Goal: Task Accomplishment & Management: Complete application form

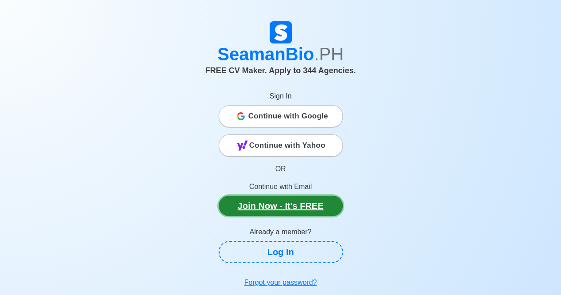
click at [279, 205] on link "Join Now - It's FREE" at bounding box center [281, 206] width 124 height 20
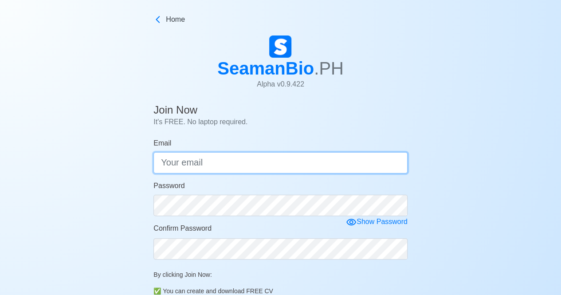
click at [249, 162] on input "Email" at bounding box center [281, 162] width 254 height 21
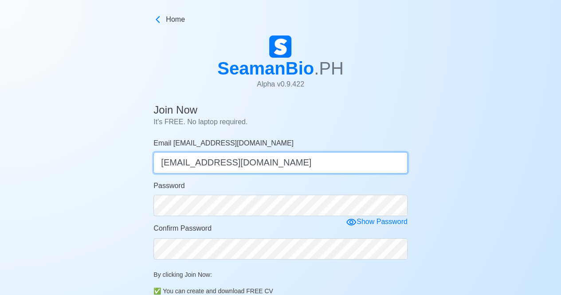
type input "balojohnvictor7@gmail.com"
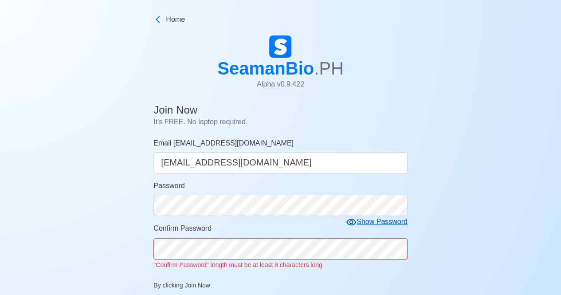
click at [375, 226] on div "Show Password" at bounding box center [377, 222] width 62 height 11
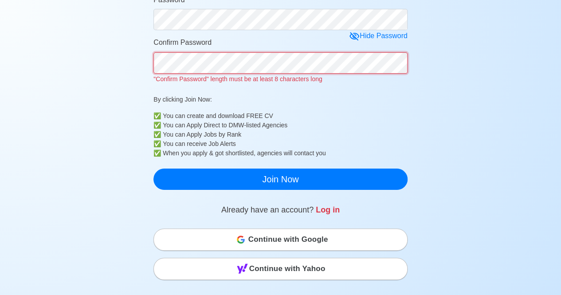
scroll to position [186, 0]
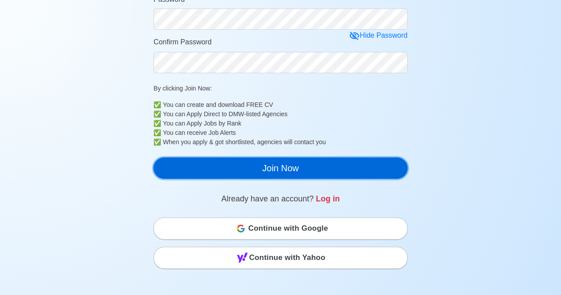
click at [267, 184] on div "Join Now It's FREE. No laptop required. Email balojohnvictor7@gmail.com balojoh…" at bounding box center [281, 50] width 254 height 272
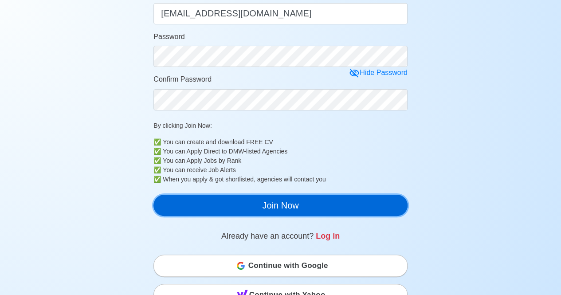
scroll to position [142, 0]
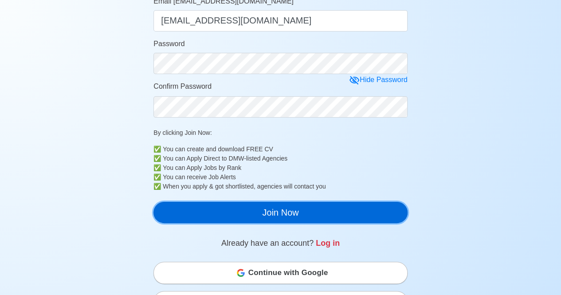
click at [260, 213] on button "Join Now" at bounding box center [281, 212] width 254 height 21
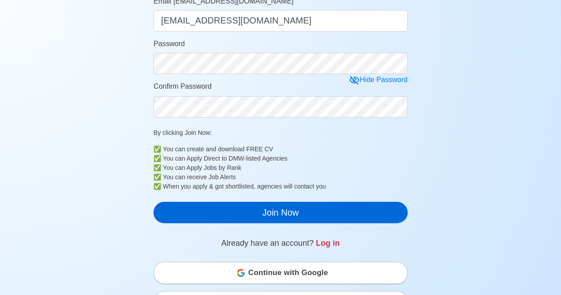
scroll to position [11, 0]
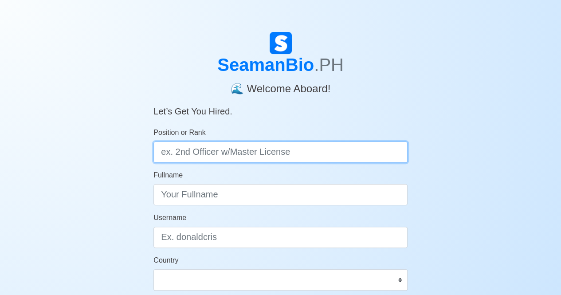
click at [249, 153] on input "Position or Rank" at bounding box center [281, 152] width 254 height 21
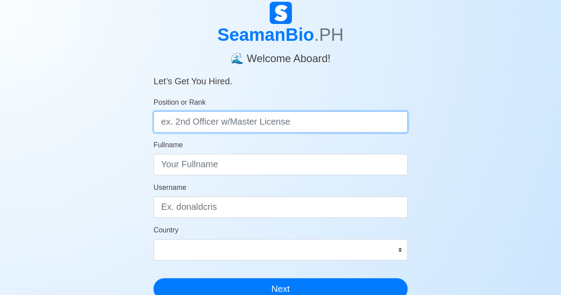
scroll to position [21, 0]
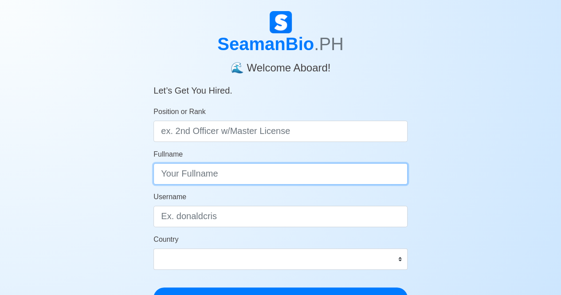
click at [243, 182] on input "Fullname" at bounding box center [281, 173] width 254 height 21
type input "John Victor J. Balo"
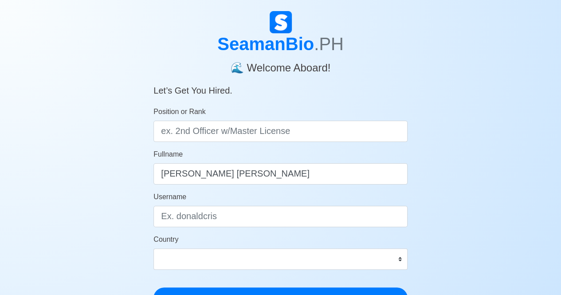
click at [257, 230] on form "Position or Rank Fullname John Victor J. Balo Username Country Afghanistan Ålan…" at bounding box center [281, 208] width 254 height 202
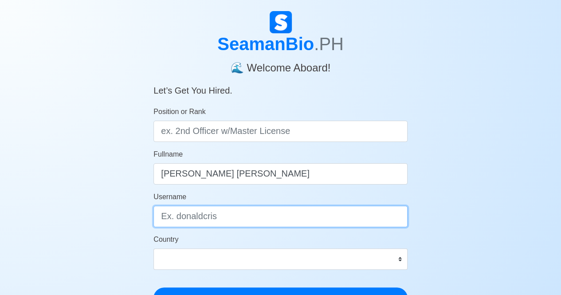
click at [255, 219] on input "Username" at bounding box center [281, 216] width 254 height 21
type input "johnvictor"
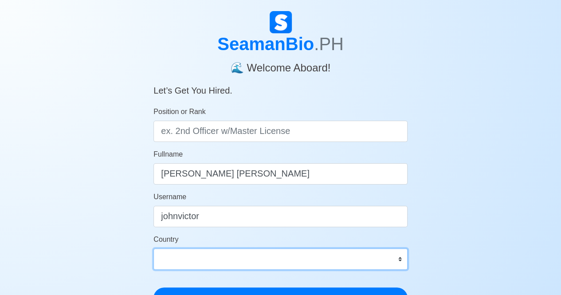
click at [249, 253] on select "Afghanistan Åland Islands Albania Algeria American Samoa Andorra Angola Anguill…" at bounding box center [281, 259] width 254 height 21
select select "PH"
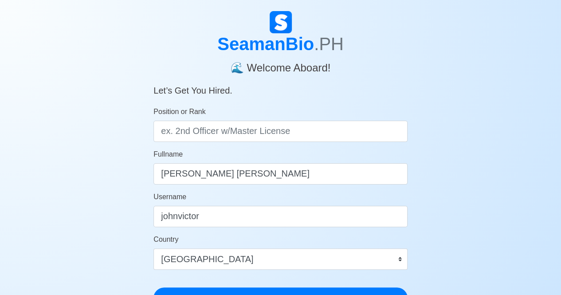
click at [99, 239] on div "SeamanBio .PH 🌊 Welcome Aboard! Let’s Get You Hired. Position or Rank Fullname …" at bounding box center [280, 245] width 561 height 468
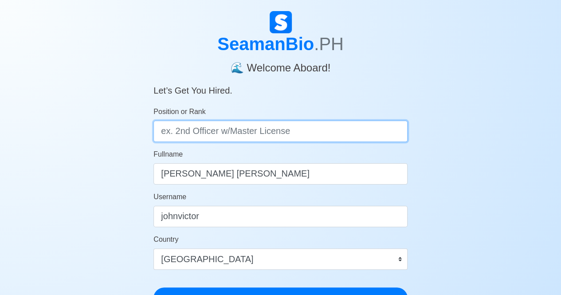
click at [231, 132] on input "Position or Rank" at bounding box center [281, 131] width 254 height 21
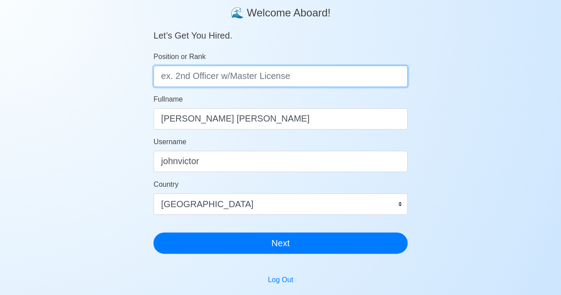
scroll to position [46, 0]
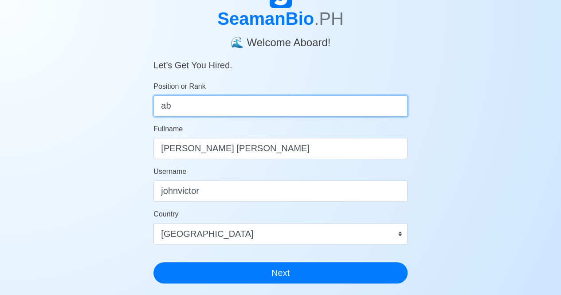
type input "a"
type input "A"
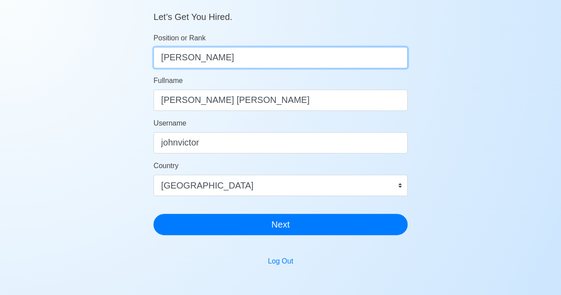
scroll to position [96, 0]
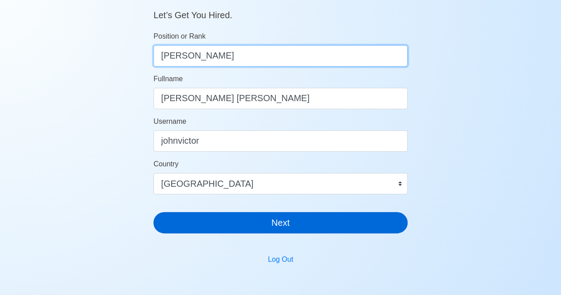
type input "[PERSON_NAME]"
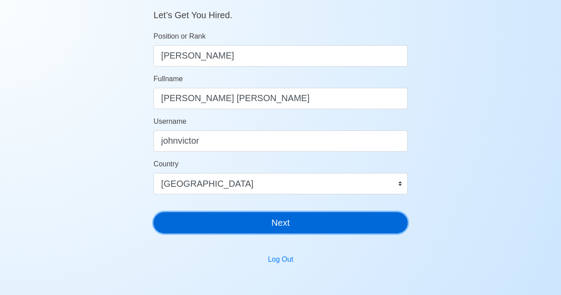
click at [222, 229] on button "Next" at bounding box center [281, 222] width 254 height 21
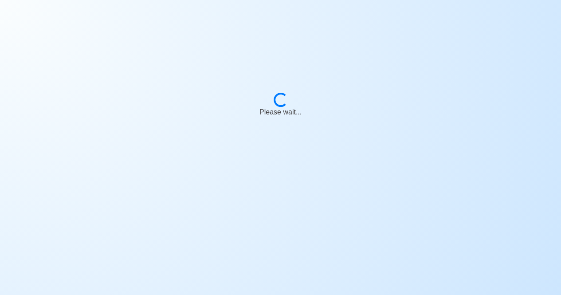
scroll to position [11, 0]
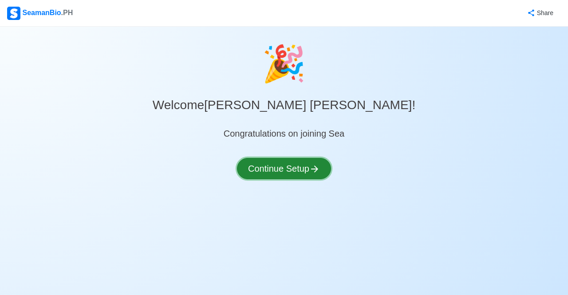
click at [272, 171] on button "Continue Setup" at bounding box center [284, 168] width 94 height 21
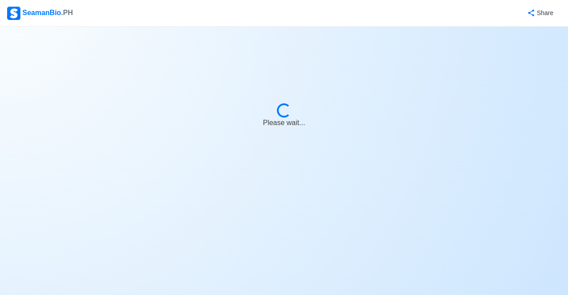
select select "Visible for Hiring"
select select "PH"
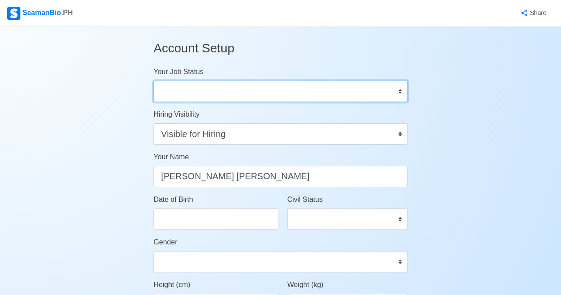
click at [288, 97] on select "Onboard Actively Looking for Job Not Looking for Job" at bounding box center [281, 91] width 254 height 21
select select "Actively Looking for Job"
click at [154, 81] on select "Onboard Actively Looking for Job Not Looking for Job" at bounding box center [281, 91] width 254 height 21
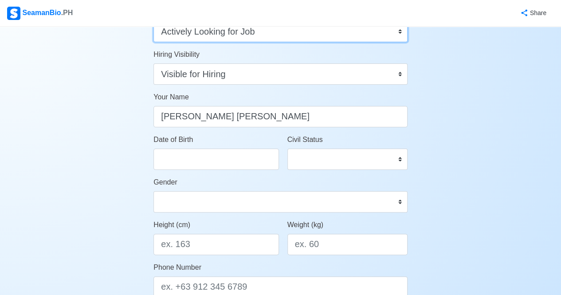
scroll to position [72, 0]
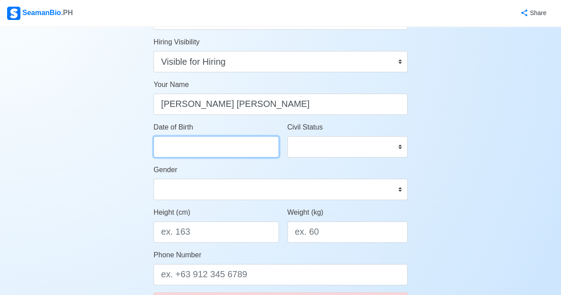
select select "****"
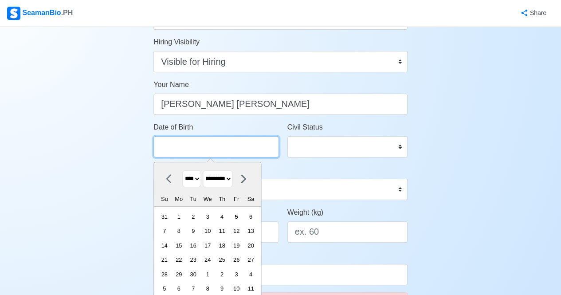
click at [235, 142] on input "Date of Birth" at bounding box center [216, 146] width 125 height 21
click at [225, 183] on select "******* ******** ***** ***** *** **** **** ****** ********* ******* ******** **…" at bounding box center [218, 178] width 30 height 17
select select "***"
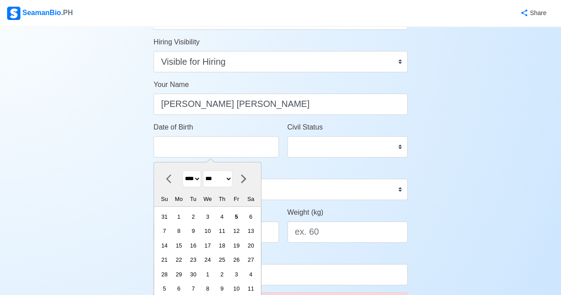
click at [206, 170] on select "******* ******** ***** ***** *** **** **** ****** ********* ******* ******** **…" at bounding box center [218, 178] width 30 height 17
click at [193, 174] on select "**** **** **** **** **** **** **** **** **** **** **** **** **** **** **** ****…" at bounding box center [192, 178] width 19 height 17
select select "****"
click at [183, 170] on select "**** **** **** **** **** **** **** **** **** **** **** **** **** **** **** ****…" at bounding box center [192, 178] width 19 height 17
click at [198, 276] on div "28" at bounding box center [193, 275] width 12 height 12
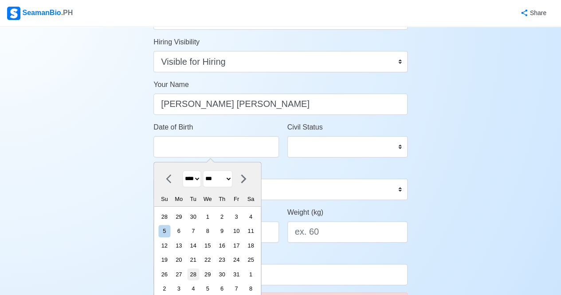
type input "[DATE]"
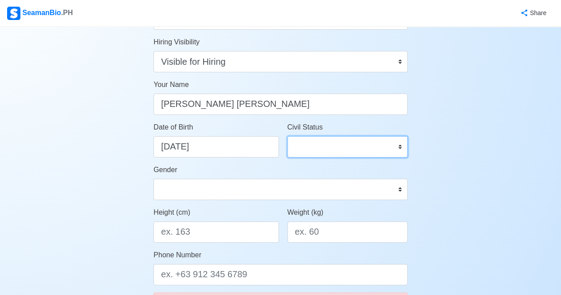
click at [336, 146] on select "Single Married Widowed Separated" at bounding box center [348, 146] width 120 height 21
select select "Single"
click at [288, 136] on select "Single Married Widowed Separated" at bounding box center [348, 146] width 120 height 21
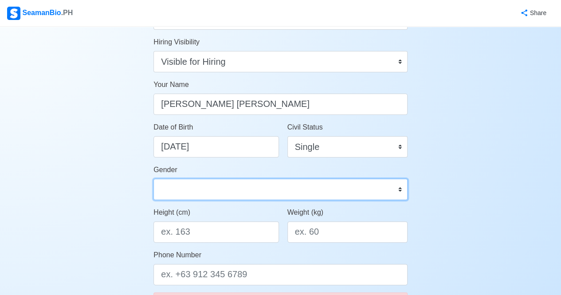
click at [233, 190] on select "[DEMOGRAPHIC_DATA] [DEMOGRAPHIC_DATA]" at bounding box center [281, 189] width 254 height 21
select select "[DEMOGRAPHIC_DATA]"
click at [154, 179] on select "[DEMOGRAPHIC_DATA] [DEMOGRAPHIC_DATA]" at bounding box center [281, 189] width 254 height 21
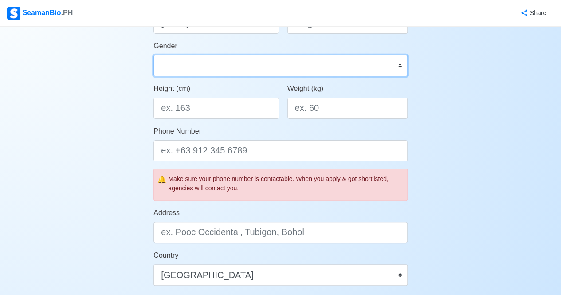
scroll to position [197, 0]
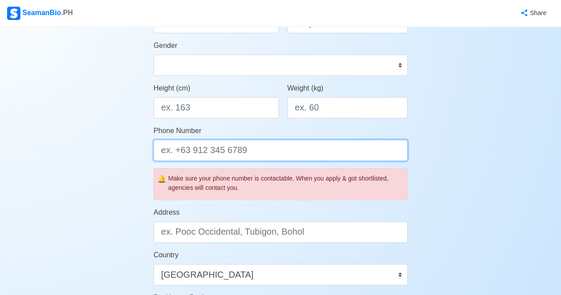
click at [250, 151] on input "Phone Number" at bounding box center [281, 150] width 254 height 21
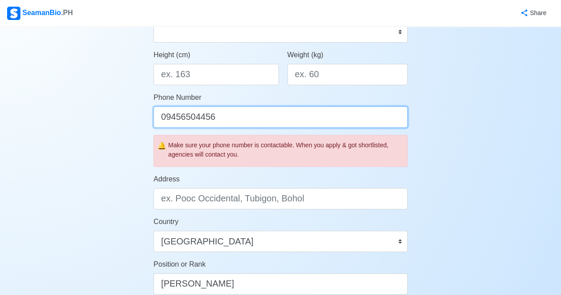
scroll to position [231, 0]
type input "09456504456"
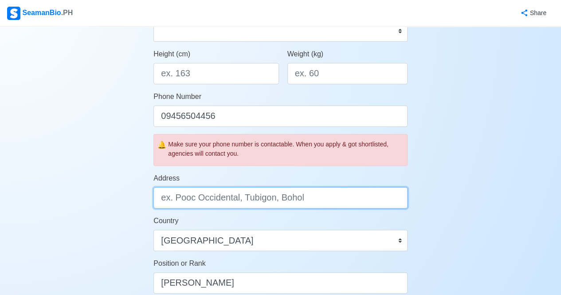
click at [238, 195] on input "Address" at bounding box center [281, 197] width 254 height 21
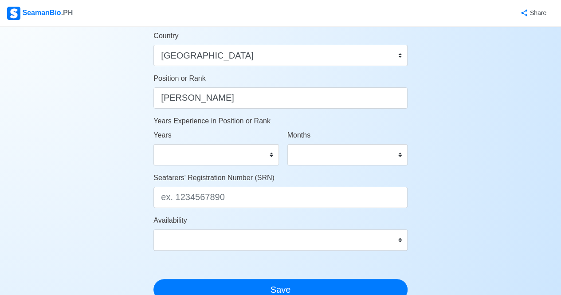
scroll to position [416, 0]
type input "Trinidad, Guindulman, Bohol"
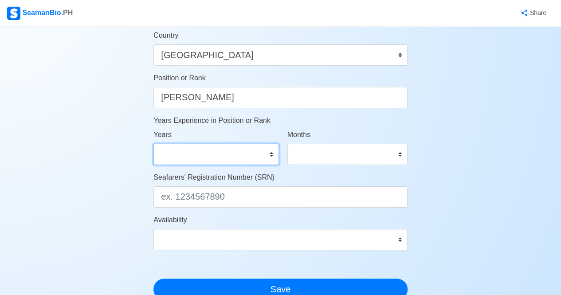
click at [245, 160] on select "0 1 2 3 4 5 6 7 8 9 10 11 12 13 14 15 16 17 18 19 20 21 22 23 24 25 26 27 28 29…" at bounding box center [216, 154] width 125 height 21
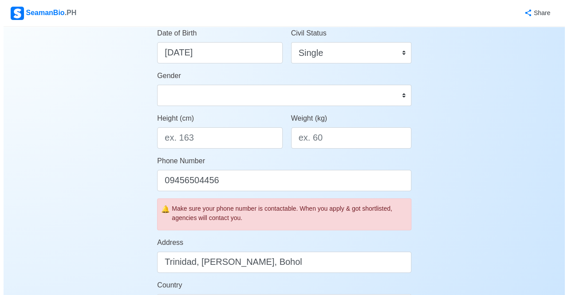
scroll to position [0, 0]
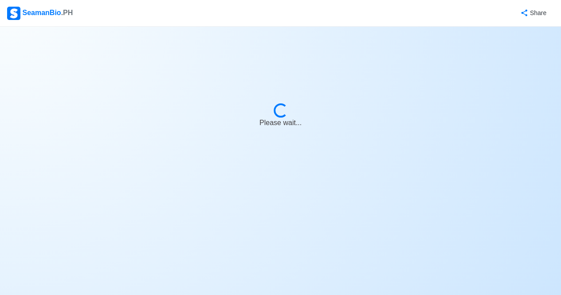
select select "Visible for Hiring"
select select "PH"
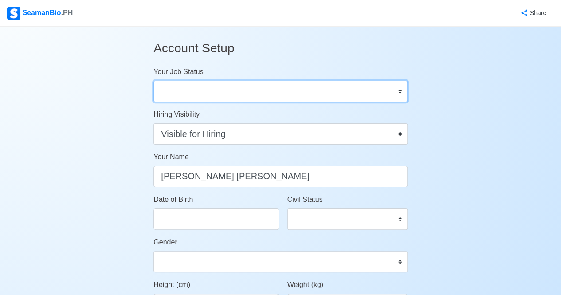
click at [213, 92] on select "Onboard Actively Looking for Job Not Looking for Job" at bounding box center [281, 91] width 254 height 21
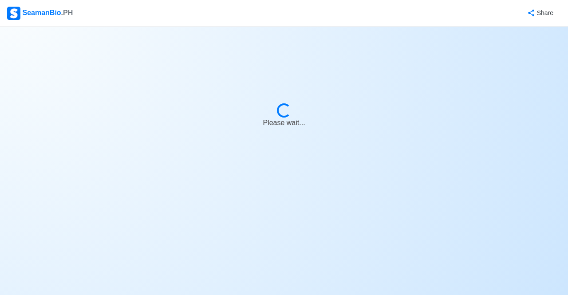
select select "Visible for Hiring"
select select "PH"
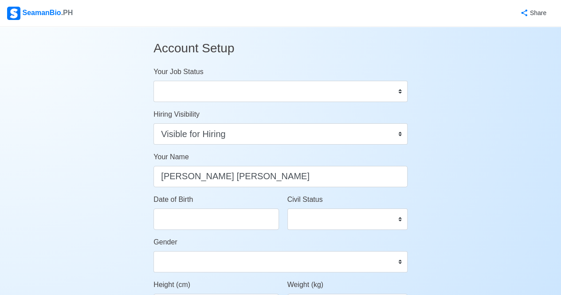
click at [43, 12] on div "SeamanBio .PH" at bounding box center [40, 13] width 66 height 13
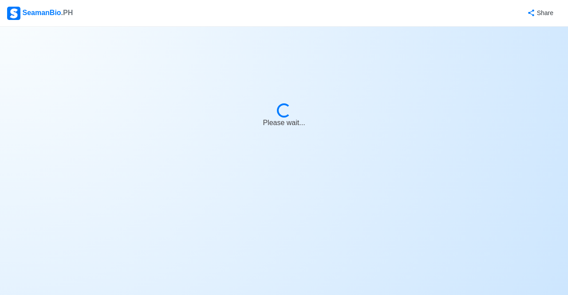
select select "Visible for Hiring"
select select "PH"
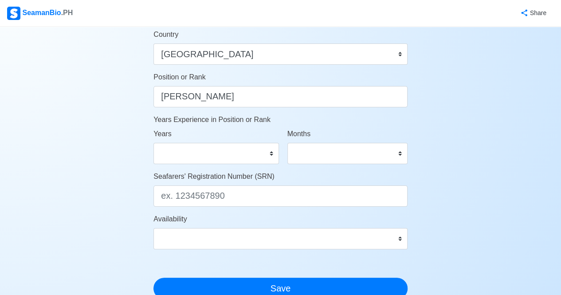
scroll to position [418, 0]
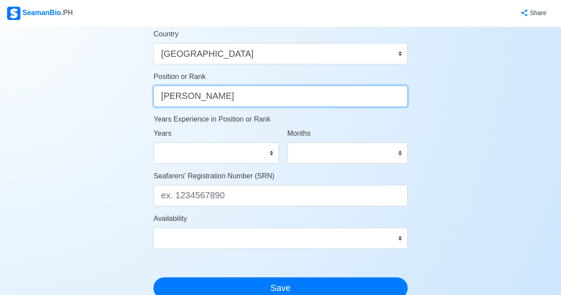
click at [245, 93] on input "[PERSON_NAME]" at bounding box center [281, 96] width 254 height 21
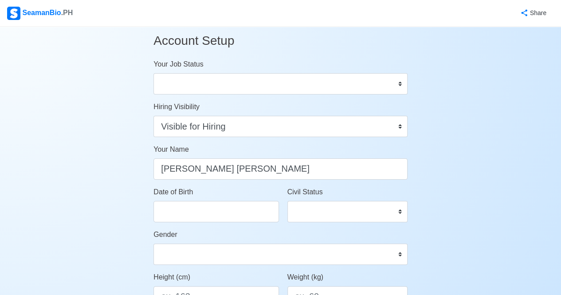
scroll to position [0, 0]
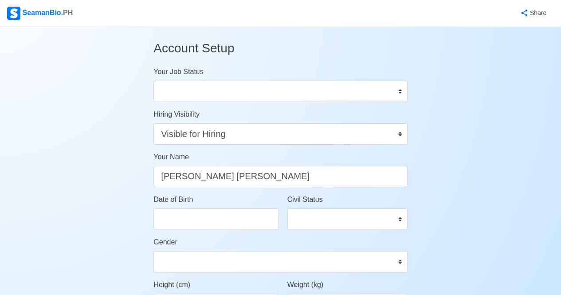
type input "[PERSON_NAME]/Ordinary [PERSON_NAME]"
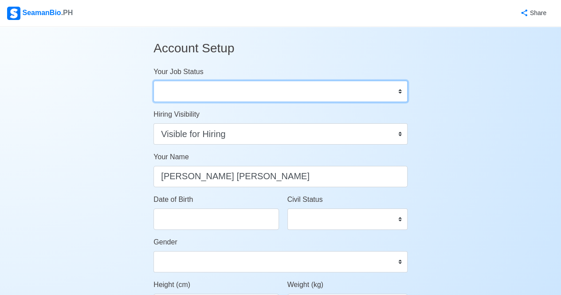
click at [220, 89] on select "Onboard Actively Looking for Job Not Looking for Job" at bounding box center [281, 91] width 254 height 21
select select "Actively Looking for Job"
click at [154, 81] on select "Onboard Actively Looking for Job Not Looking for Job" at bounding box center [281, 91] width 254 height 21
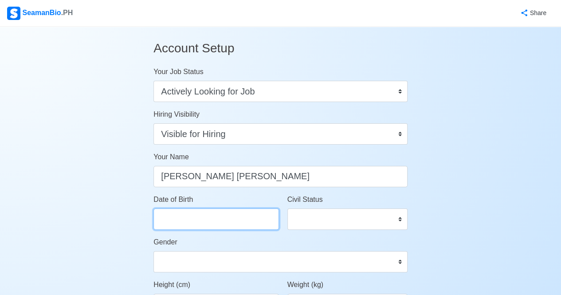
select select "****"
select select "*********"
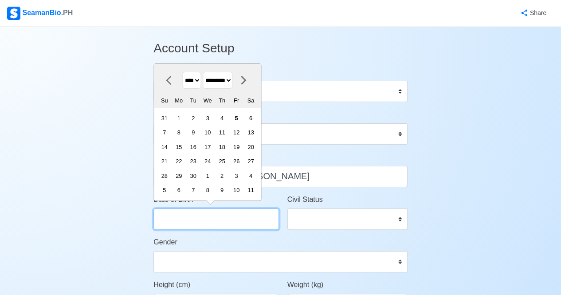
click at [213, 221] on input "Date of Birth" at bounding box center [216, 219] width 125 height 21
type input "[DATE]"
select select "****"
select select "***"
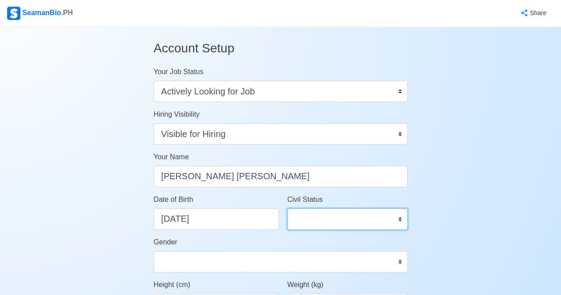
click at [341, 219] on select "Single Married Widowed Separated" at bounding box center [348, 219] width 120 height 21
select select "Single"
click at [288, 209] on select "Single Married Widowed Separated" at bounding box center [348, 219] width 120 height 21
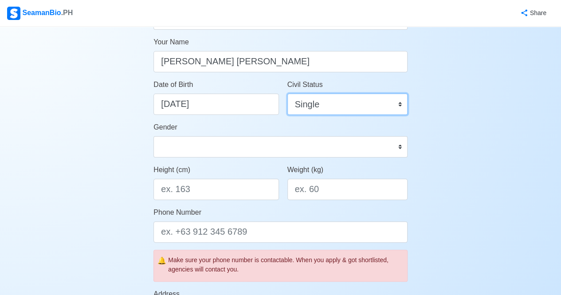
scroll to position [122, 0]
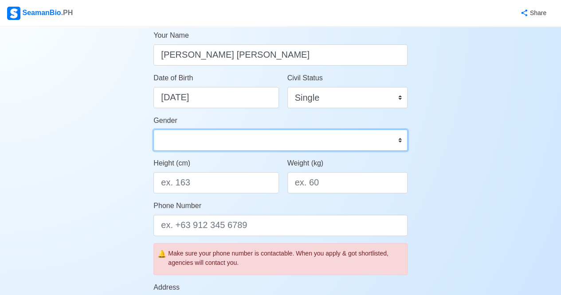
click at [280, 149] on select "[DEMOGRAPHIC_DATA] [DEMOGRAPHIC_DATA]" at bounding box center [281, 140] width 254 height 21
select select "[DEMOGRAPHIC_DATA]"
click at [154, 130] on select "[DEMOGRAPHIC_DATA] [DEMOGRAPHIC_DATA]" at bounding box center [281, 140] width 254 height 21
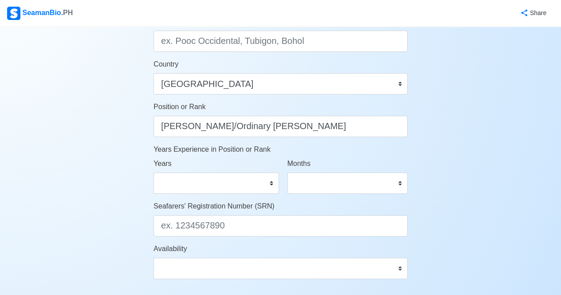
scroll to position [388, 0]
click at [270, 182] on select "0 1 2 3 4 5 6 7 8 9 10 11 12 13 14 15 16 17 18 19 20 21 22 23 24 25 26 27 28 29…" at bounding box center [216, 182] width 125 height 21
click at [517, 122] on div "Account Setup Your Job Status Onboard Actively Looking for Job Not Looking for …" at bounding box center [280, 28] width 561 height 778
